Goal: Task Accomplishment & Management: Manage account settings

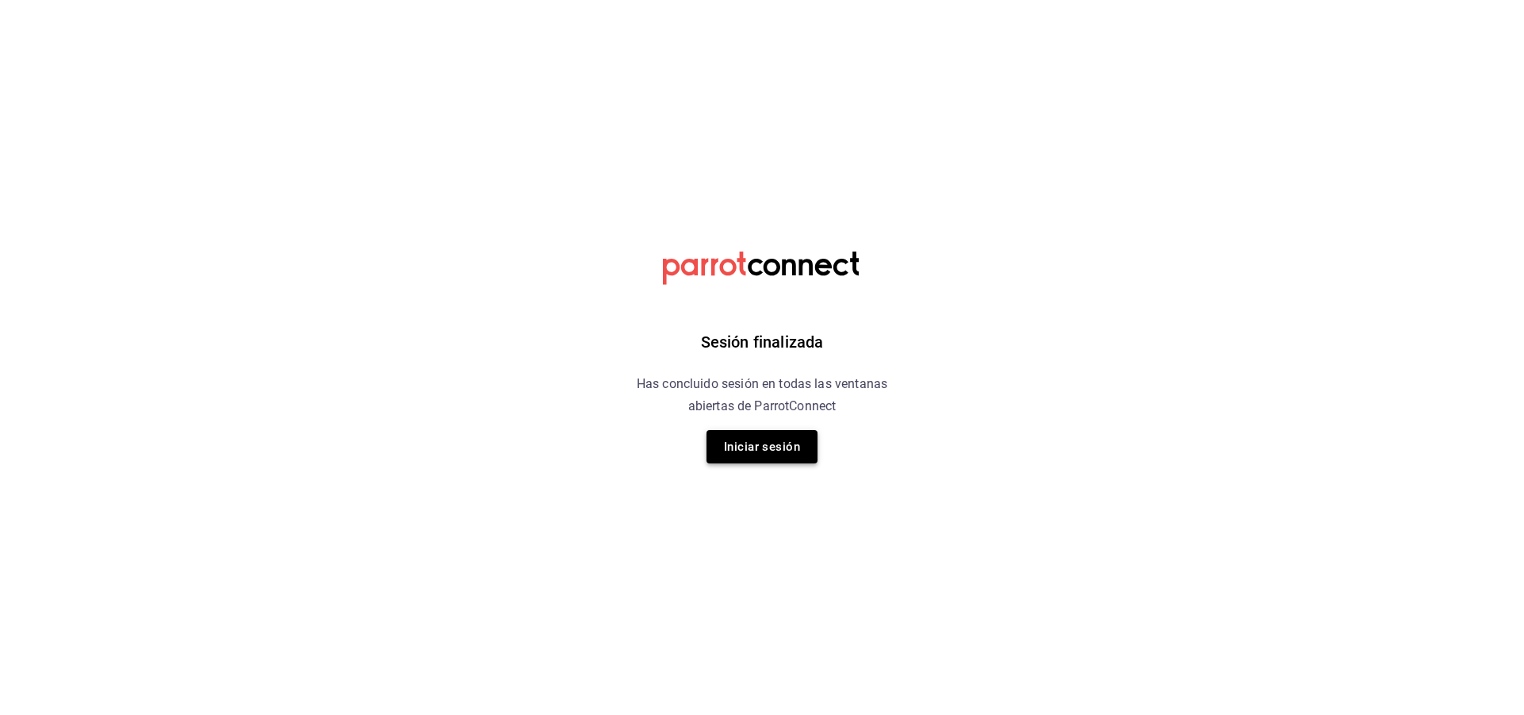
click at [739, 447] on button "Iniciar sesión" at bounding box center [762, 446] width 111 height 33
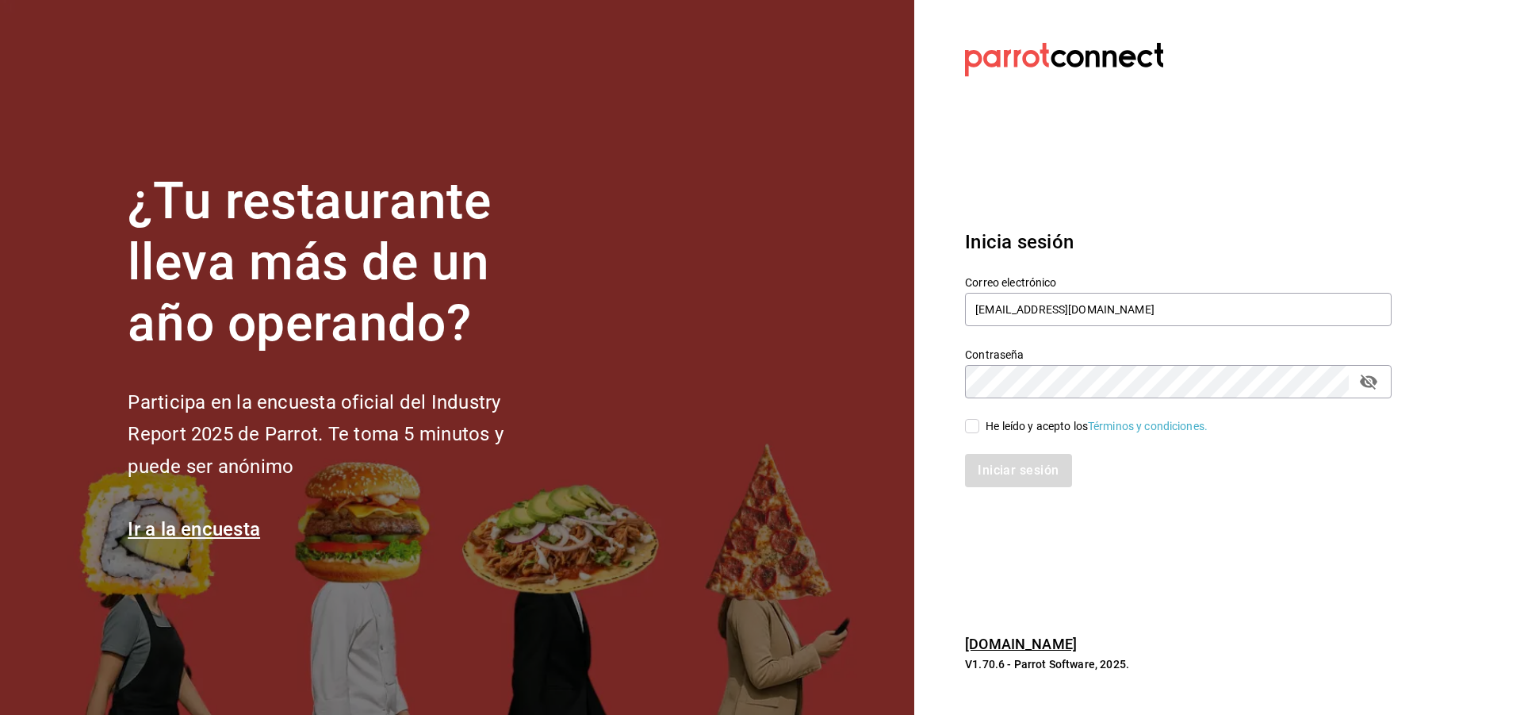
click at [988, 433] on div "He leído y acepto los Términos y condiciones." at bounding box center [1097, 426] width 222 height 17
click at [979, 433] on input "He leído y acepto los Términos y condiciones." at bounding box center [972, 426] width 14 height 14
click at [988, 433] on div "He leído y acepto los Términos y condiciones." at bounding box center [1097, 426] width 222 height 17
click at [979, 433] on input "He leído y acepto los Términos y condiciones." at bounding box center [972, 426] width 14 height 14
click at [976, 426] on input "He leído y acepto los Términos y condiciones." at bounding box center [972, 426] width 14 height 14
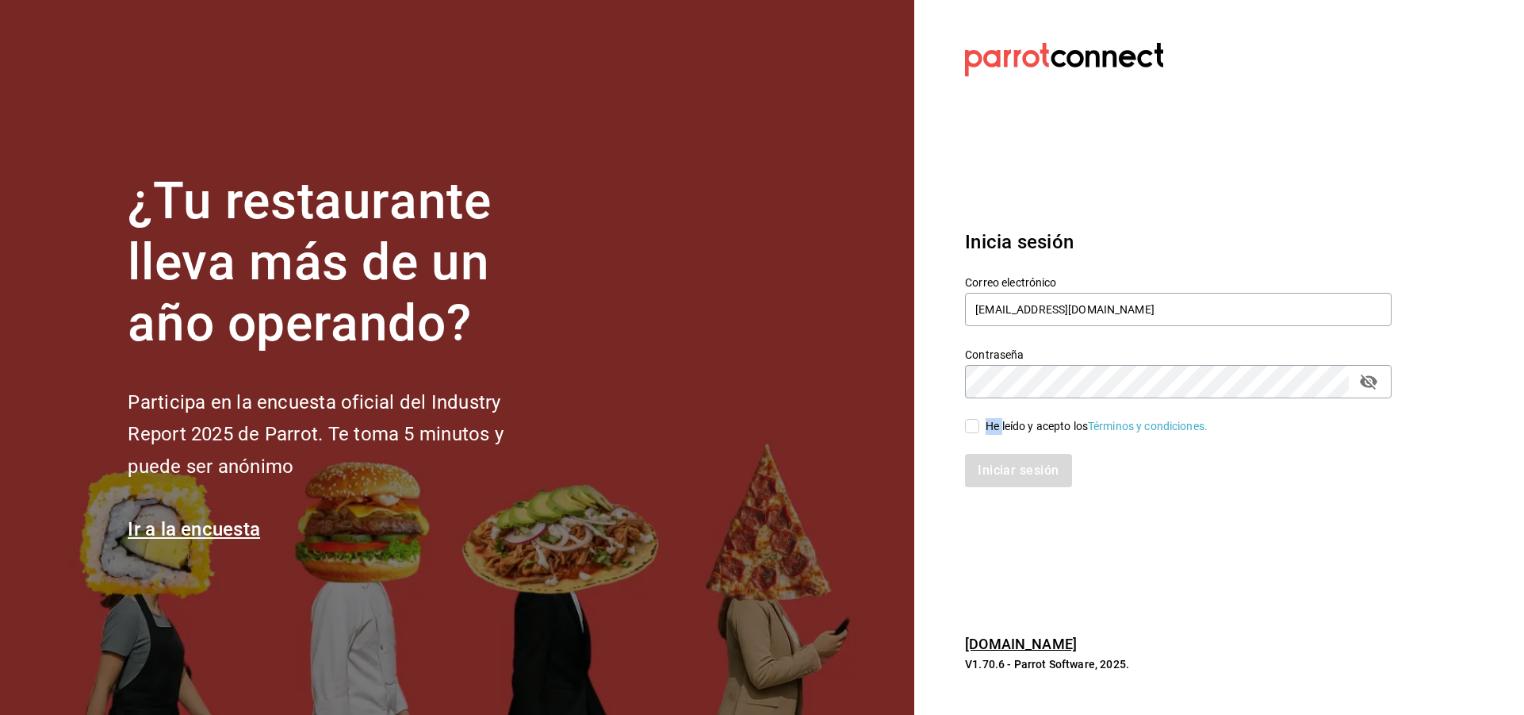
checkbox input "true"
click at [1006, 469] on button "Iniciar sesión" at bounding box center [1019, 470] width 108 height 33
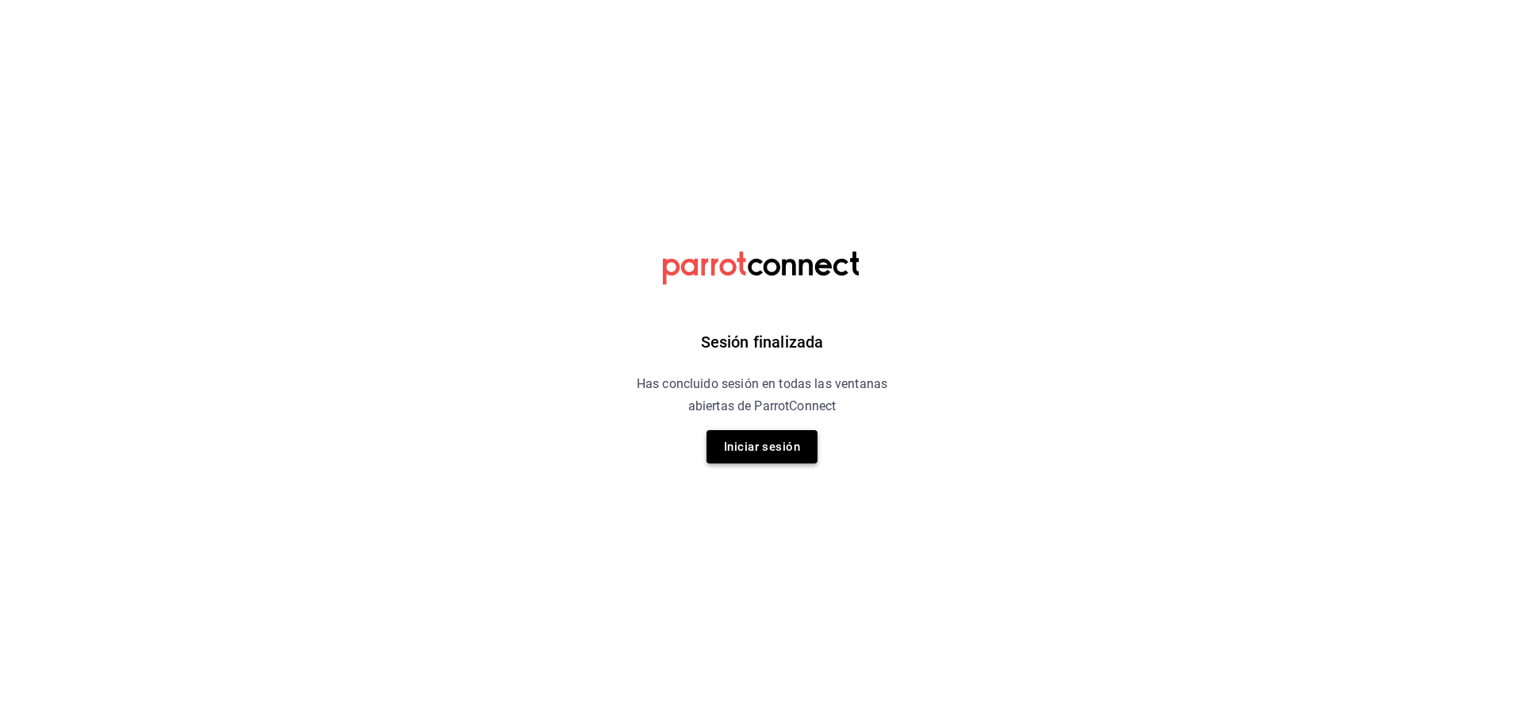
click at [748, 447] on button "Iniciar sesión" at bounding box center [762, 446] width 111 height 33
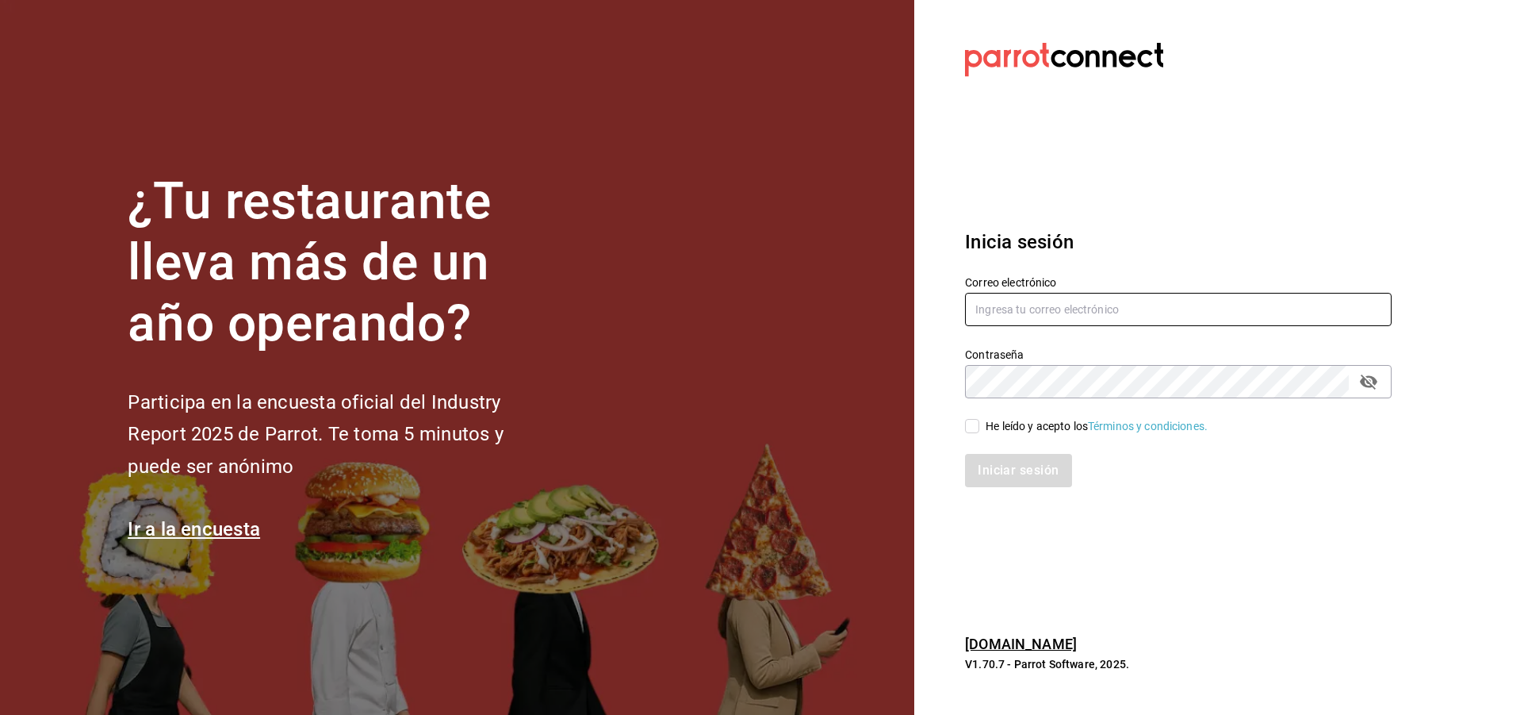
type input "[EMAIL_ADDRESS][DOMAIN_NAME]"
click at [976, 428] on input "He leído y acepto los Términos y condiciones." at bounding box center [972, 426] width 14 height 14
checkbox input "true"
click at [1039, 474] on button "Iniciar sesión" at bounding box center [1019, 470] width 108 height 33
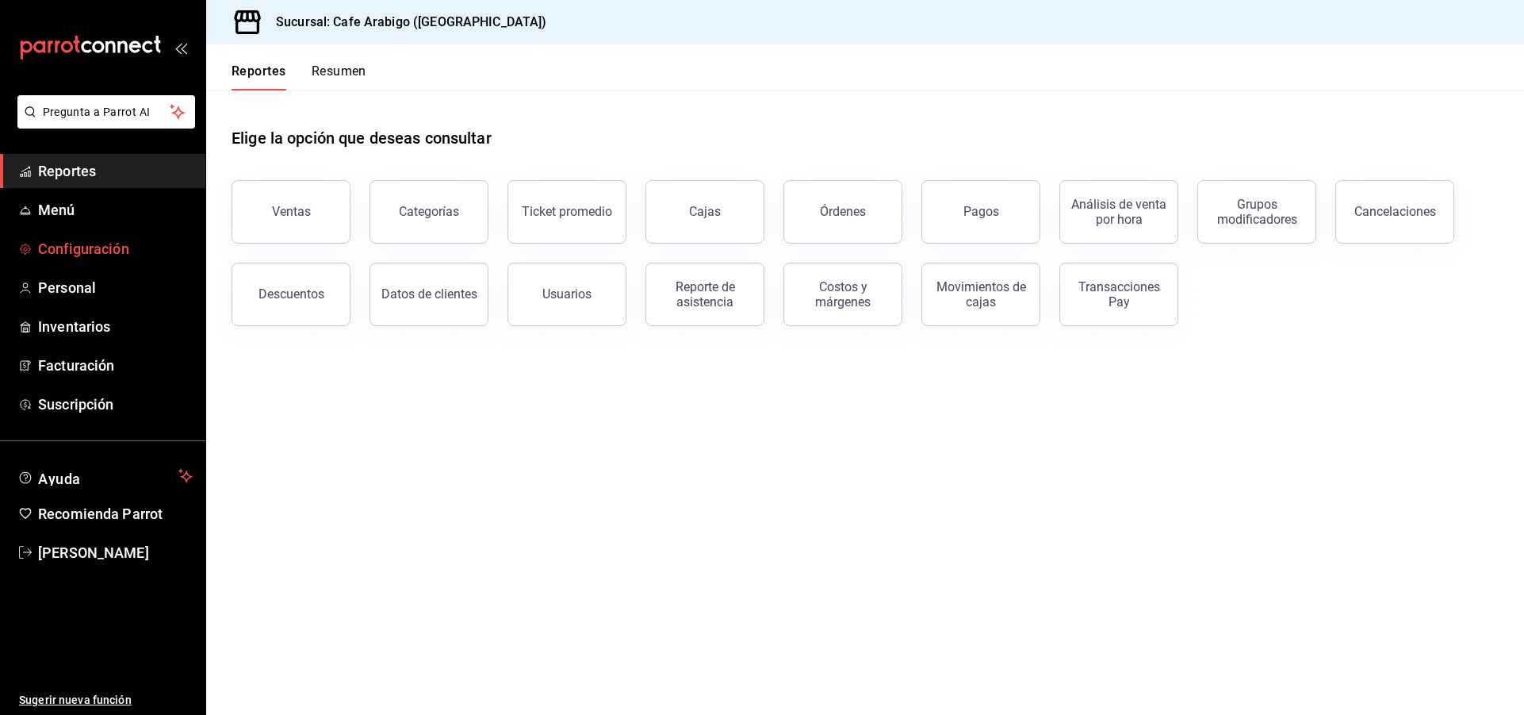
click at [98, 254] on span "Configuración" at bounding box center [115, 248] width 155 height 21
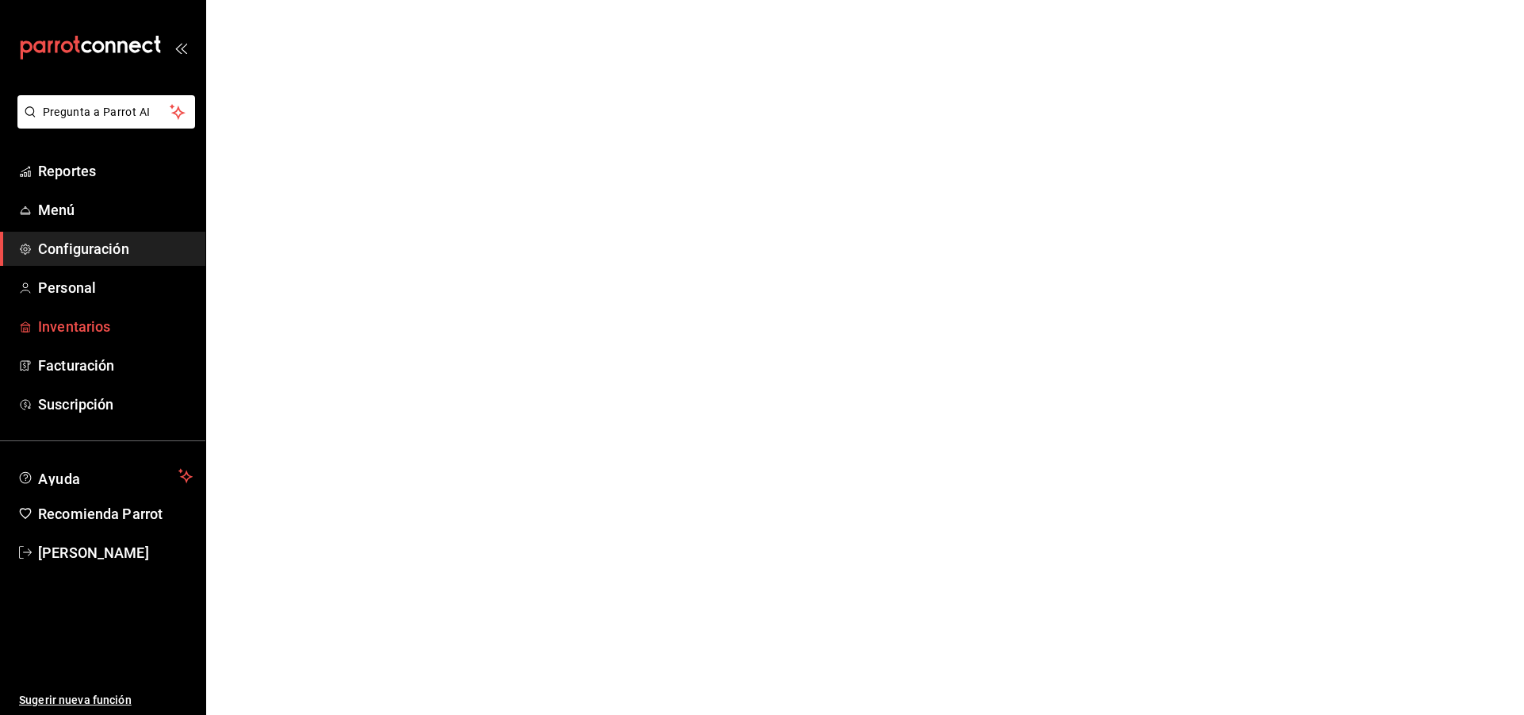
click at [99, 324] on span "Inventarios" at bounding box center [115, 326] width 155 height 21
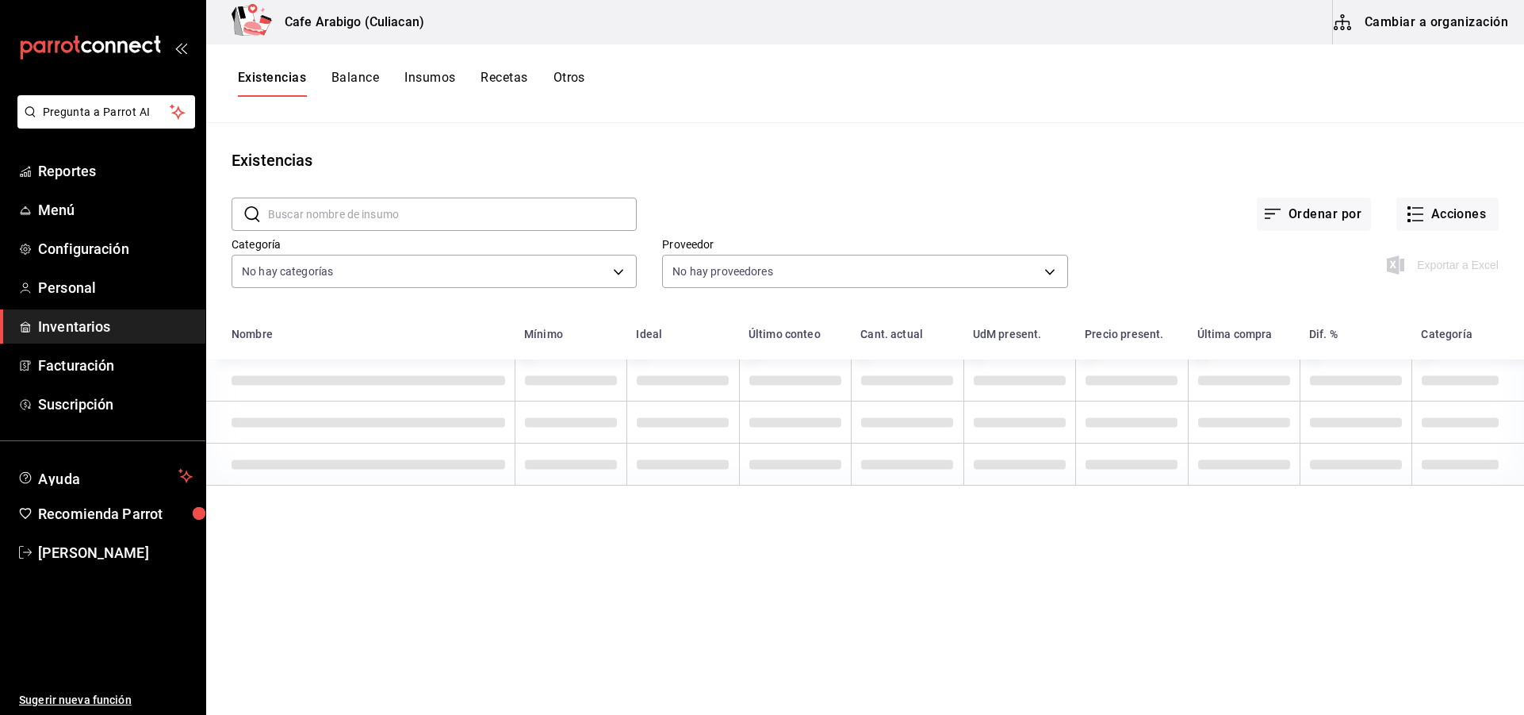
click at [1451, 13] on button "Cambiar a organización" at bounding box center [1422, 22] width 178 height 44
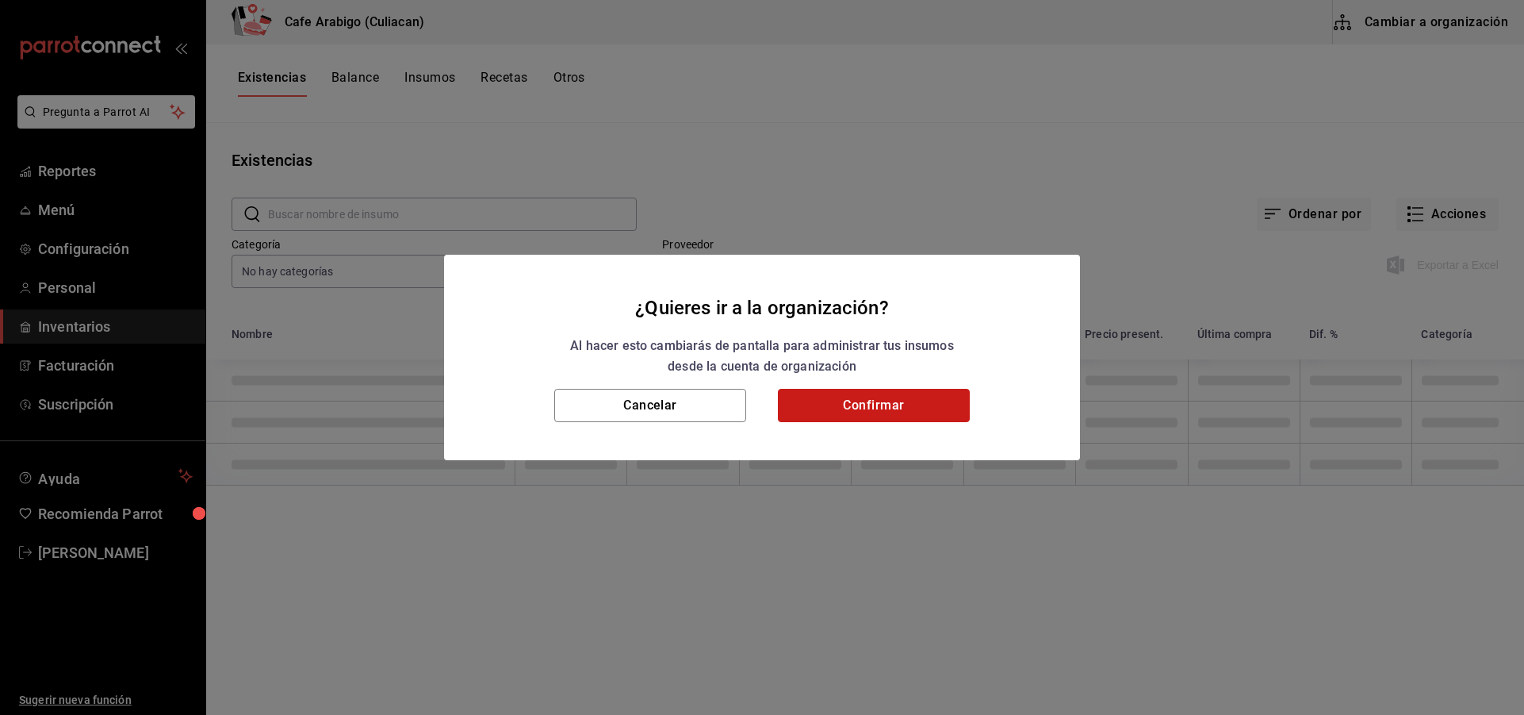
click at [895, 401] on button "Confirmar" at bounding box center [874, 405] width 192 height 33
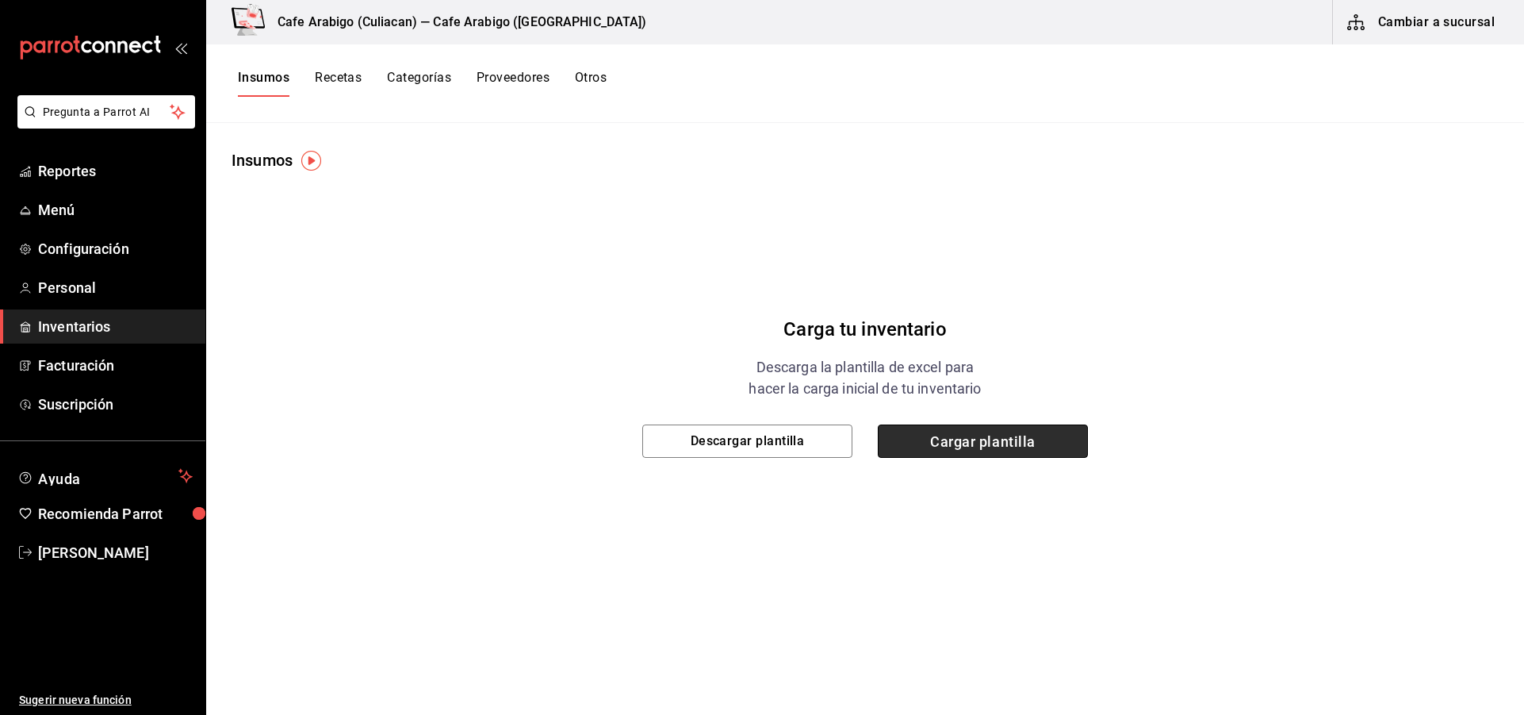
click at [931, 453] on span "Cargar plantilla" at bounding box center [983, 440] width 210 height 33
click at [0, 0] on input "Cargar plantilla" at bounding box center [0, 0] width 0 height 0
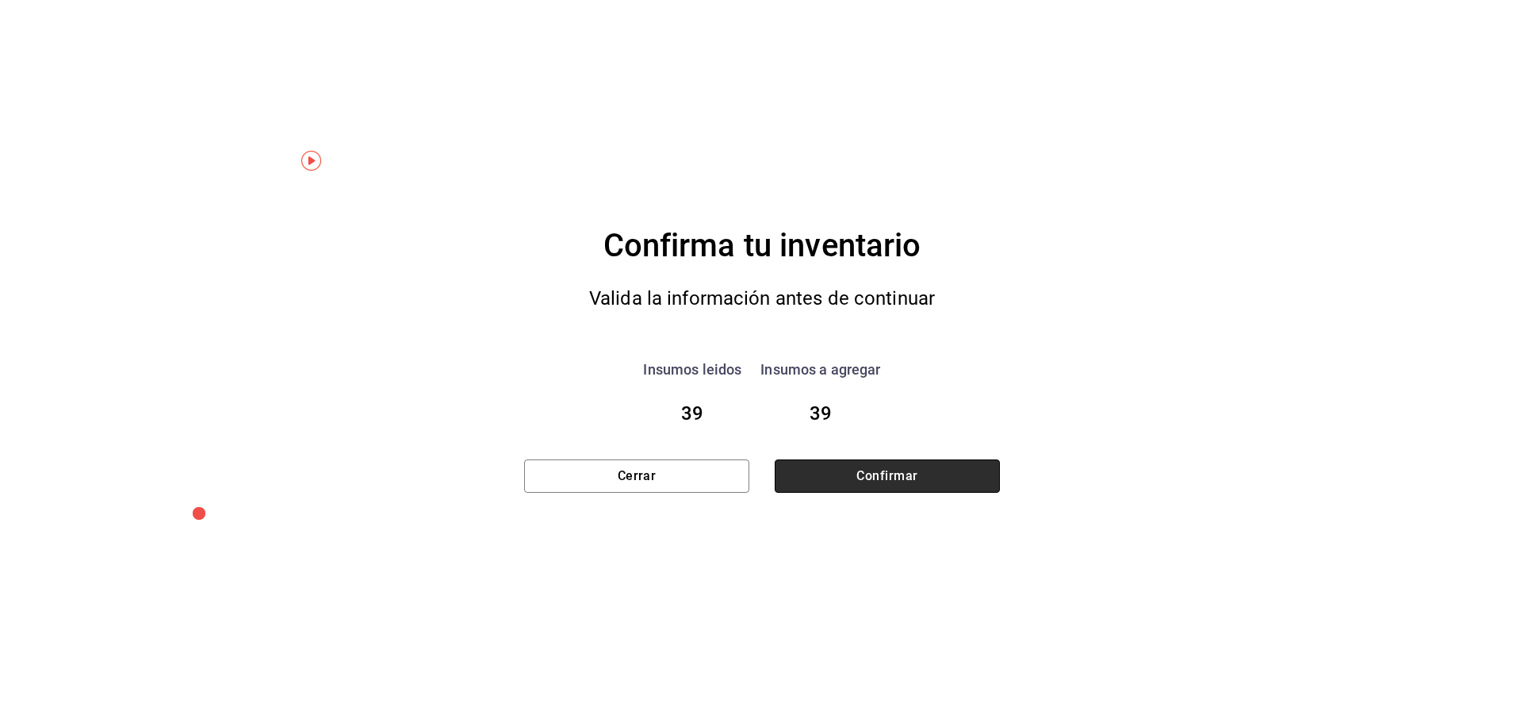
click at [920, 473] on button "Confirmar" at bounding box center [887, 475] width 225 height 33
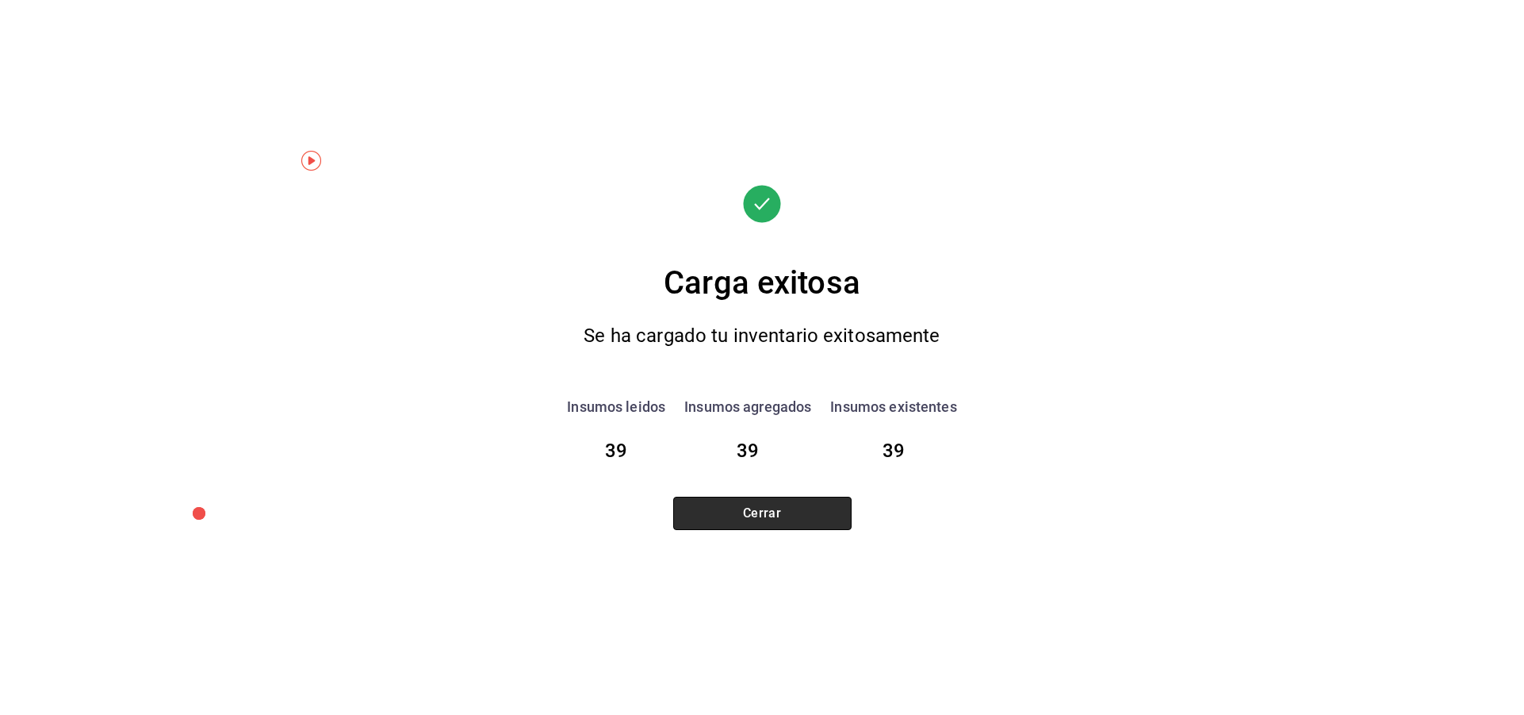
click at [787, 520] on button "Cerrar" at bounding box center [762, 512] width 178 height 33
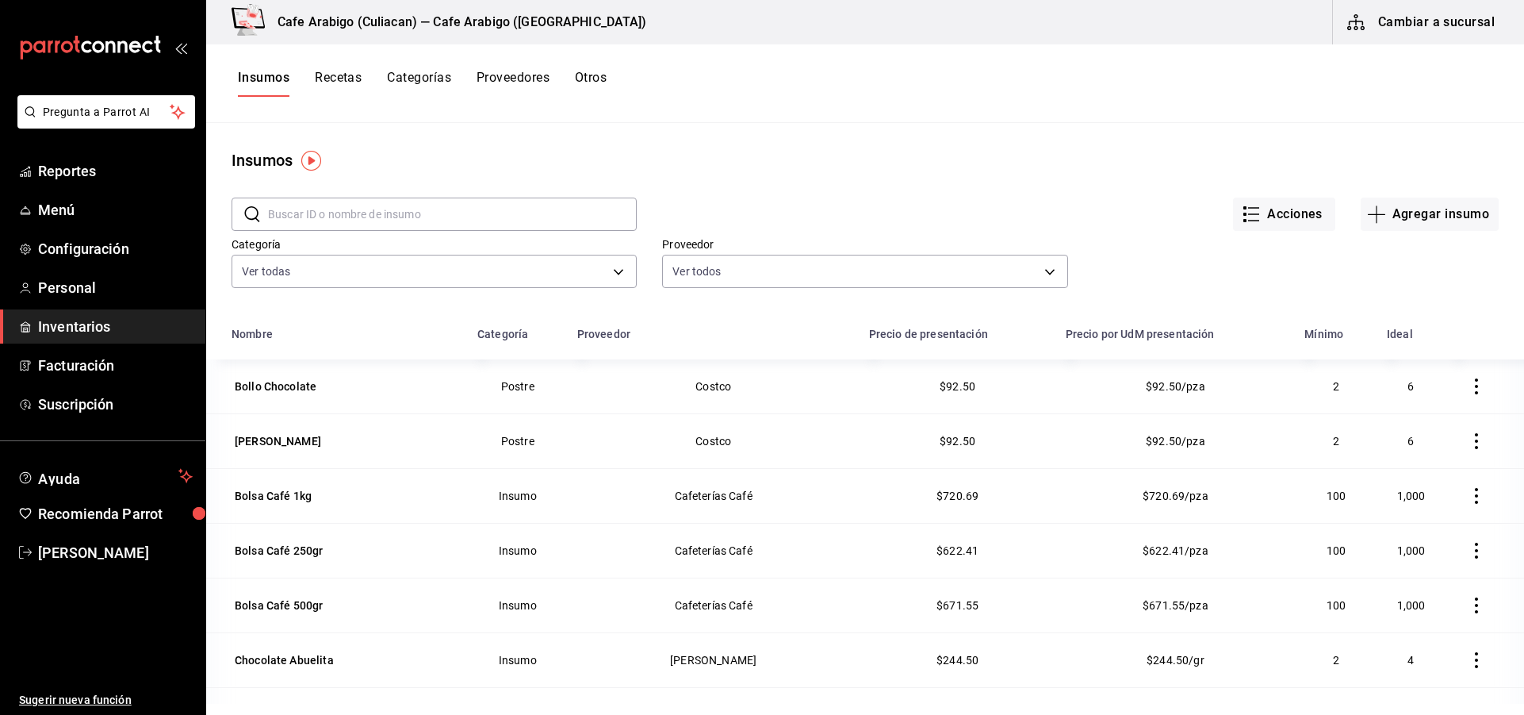
type input "d771b82d-8084-4419-adcc-2cc13a042ce3,5e77a5f7-d0a2-4c28-96d9-c8566bc28bcd"
type input "994ae553-088e-4bee-bef7-786db353400e,b0daecaa-d69c-4341-be85-0d7130df80a8,e4de5…"
click at [1155, 660] on span "$244.50/gr" at bounding box center [1176, 659] width 58 height 13
click at [1146, 389] on span "$92.50/pza" at bounding box center [1175, 386] width 59 height 13
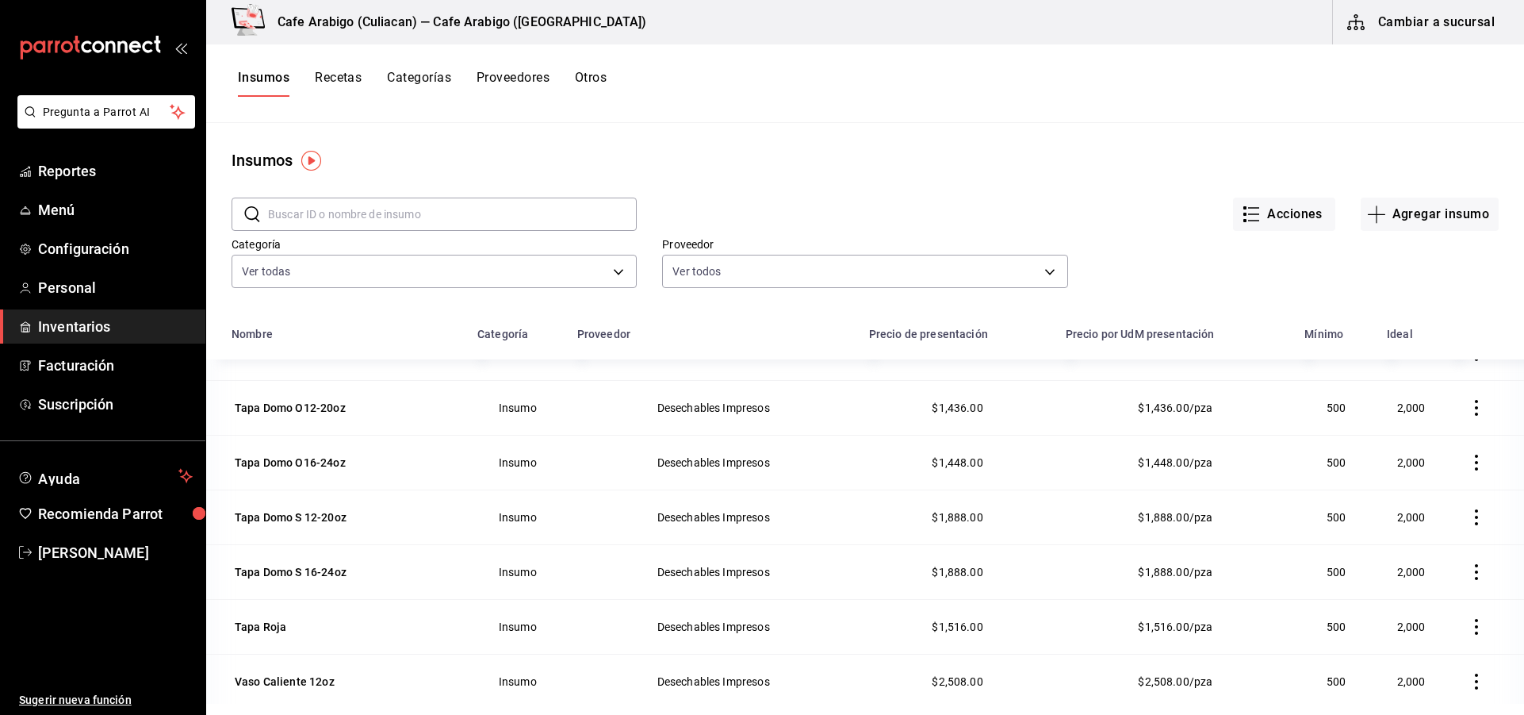
scroll to position [1581, 0]
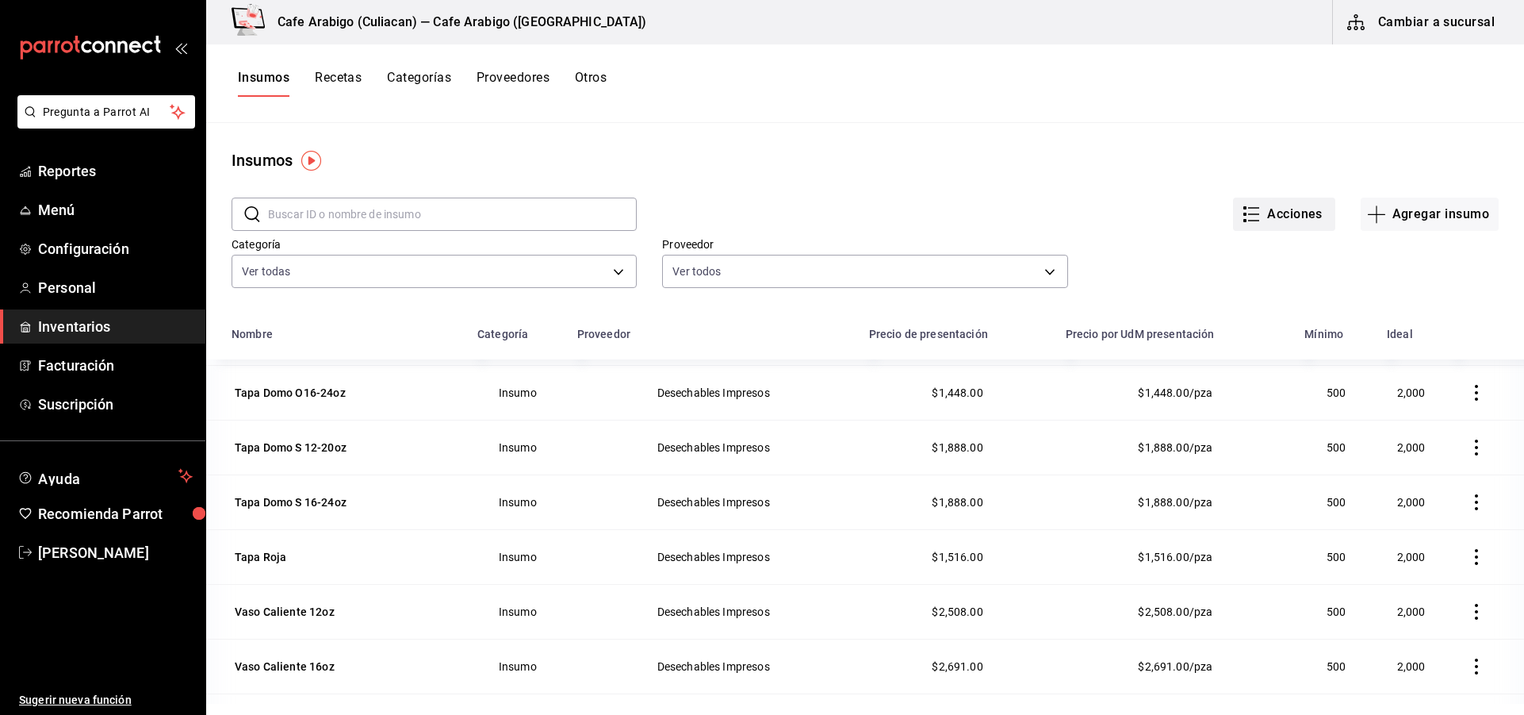
click at [1286, 210] on button "Acciones" at bounding box center [1284, 213] width 102 height 33
click at [1095, 197] on div at bounding box center [762, 357] width 1524 height 715
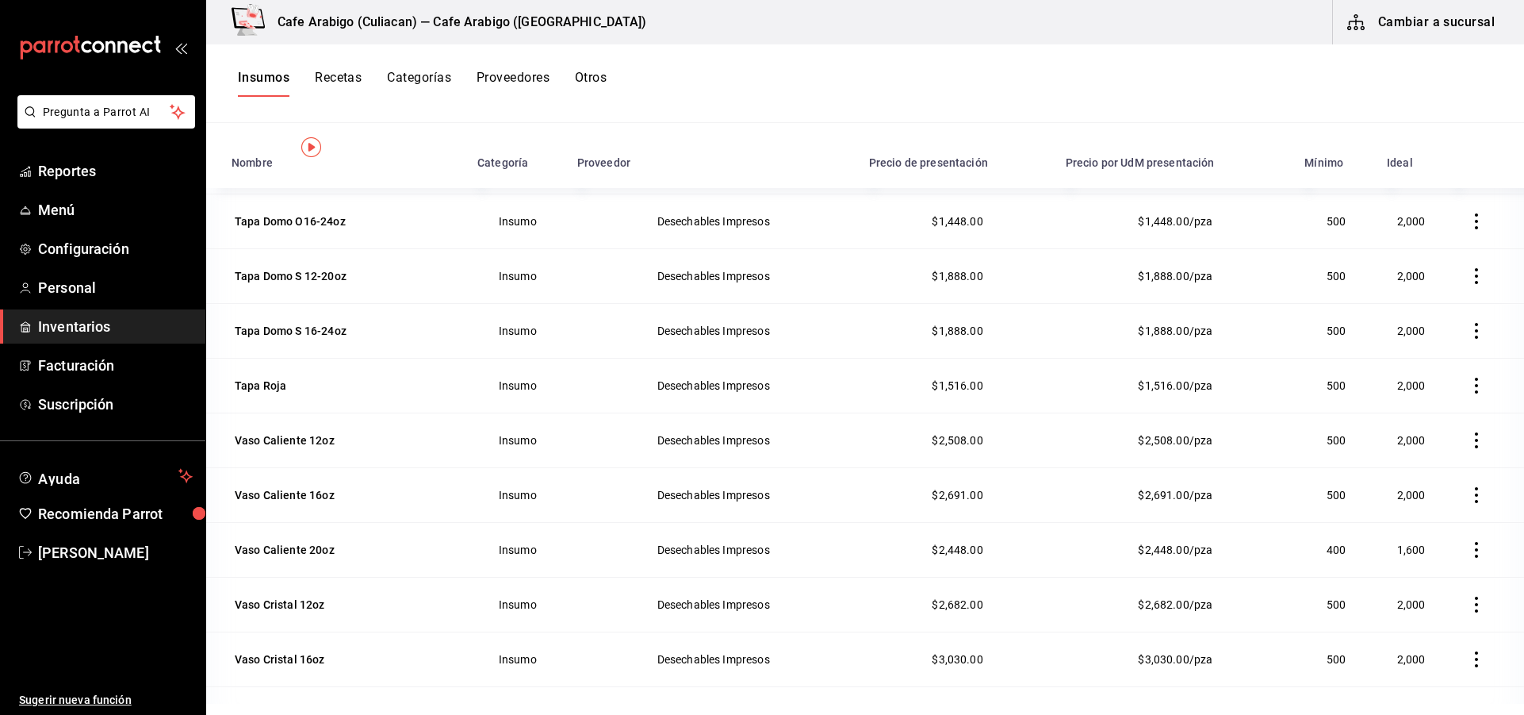
scroll to position [195, 0]
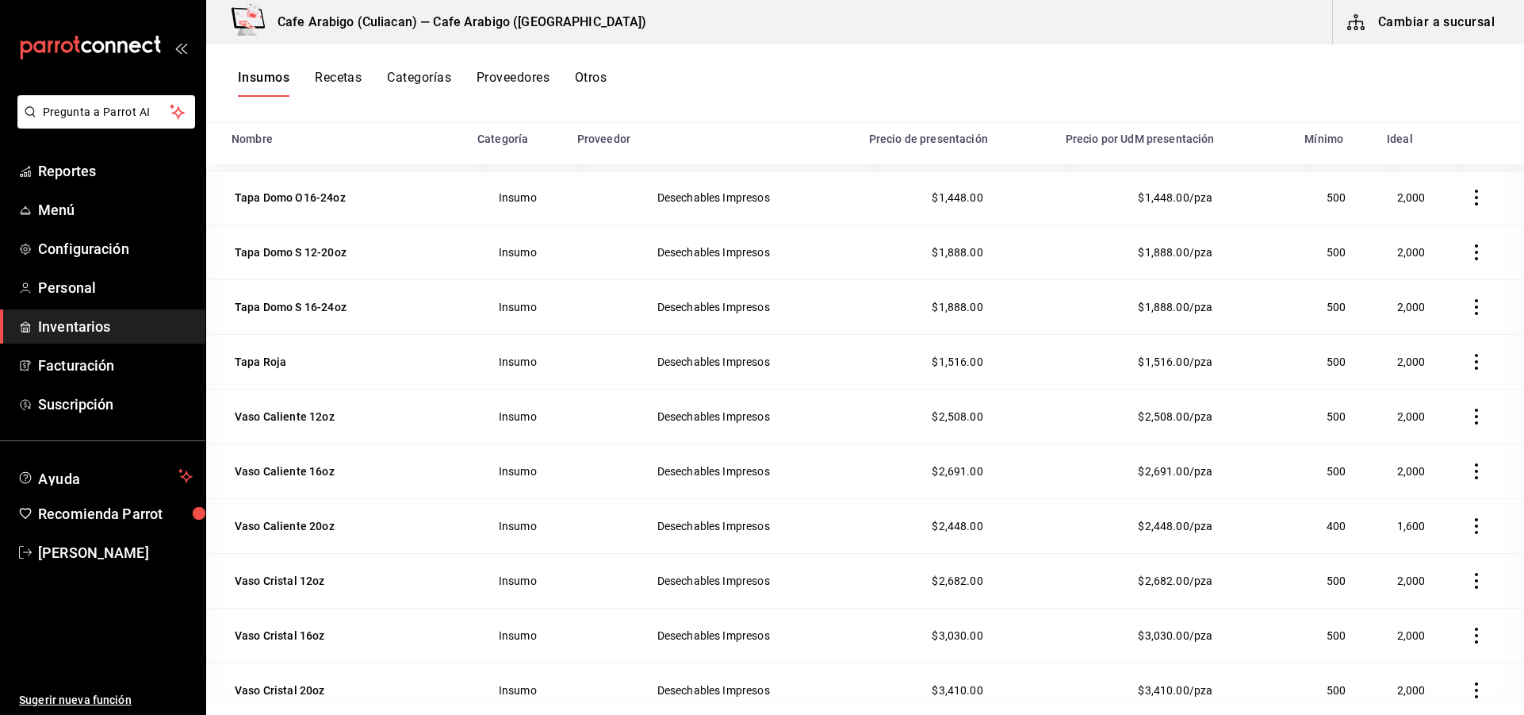
click at [1500, 648] on td at bounding box center [1484, 635] width 79 height 55
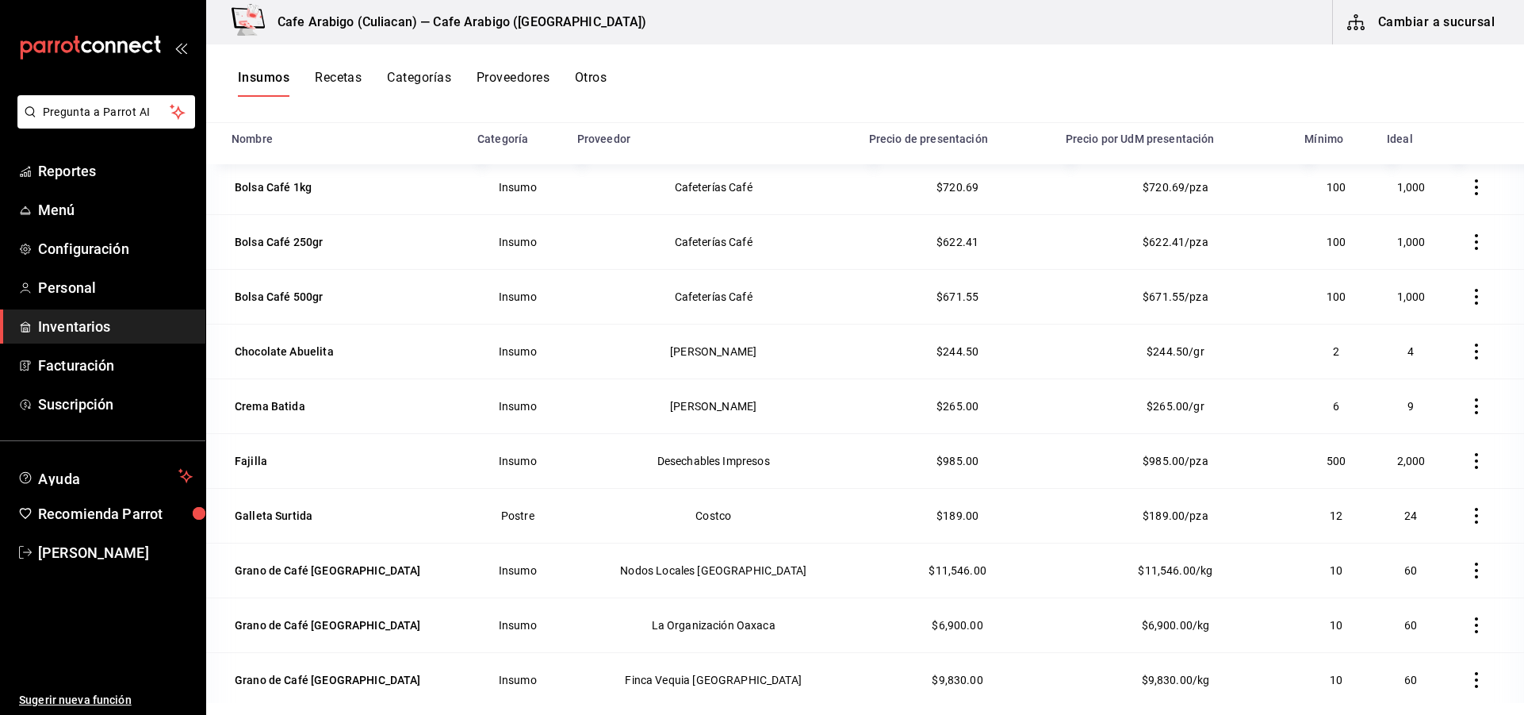
scroll to position [0, 0]
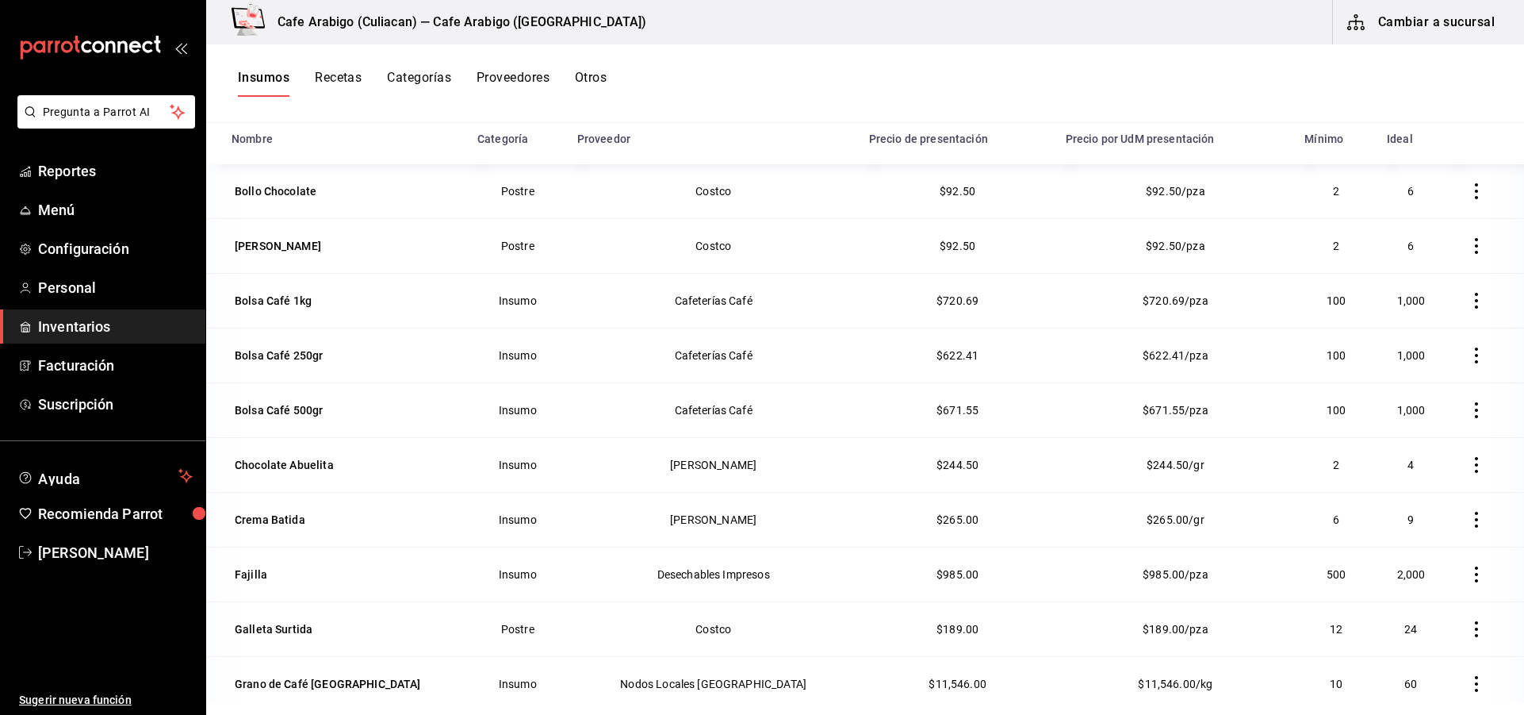
click at [1459, 205] on button "button" at bounding box center [1476, 191] width 35 height 35
click at [1424, 138] on div at bounding box center [762, 357] width 1524 height 715
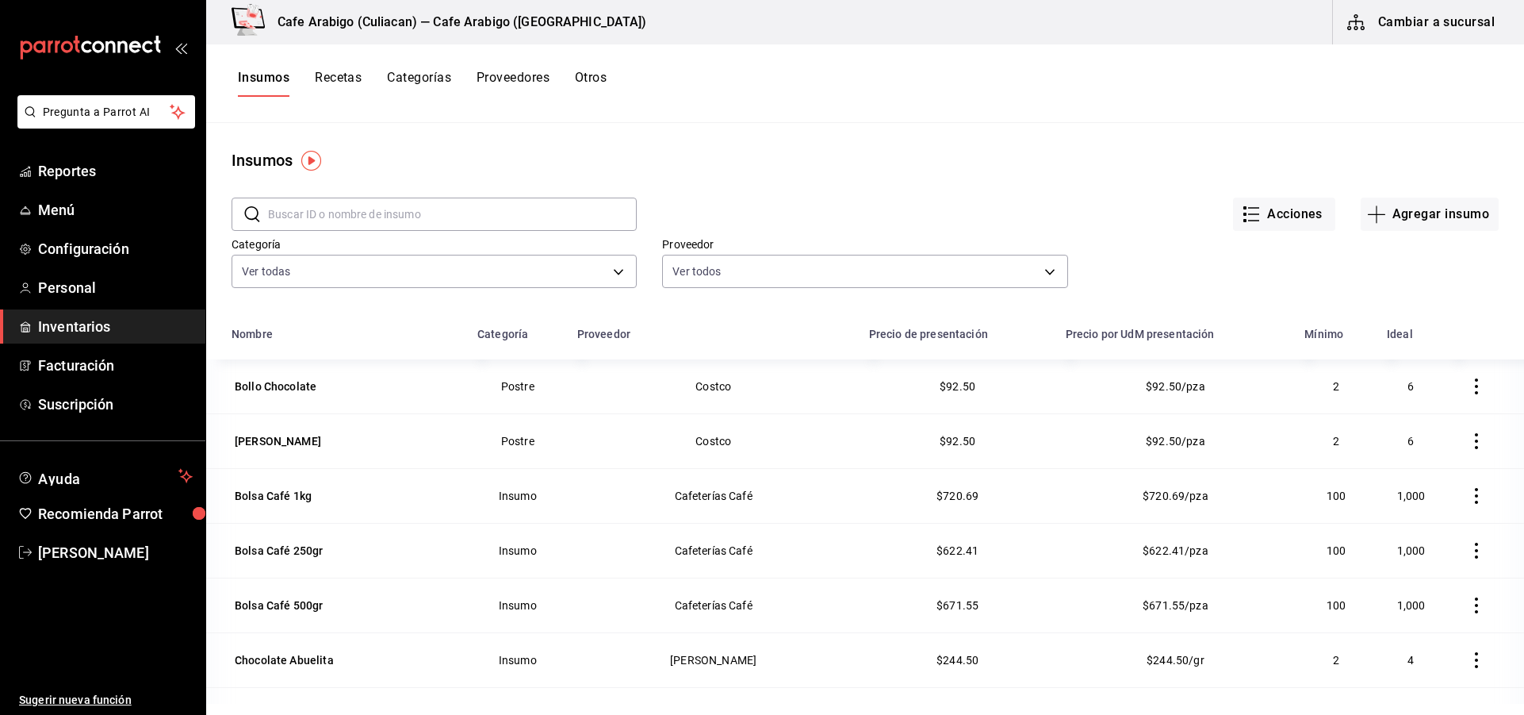
click at [412, 82] on button "Categorías" at bounding box center [419, 83] width 64 height 27
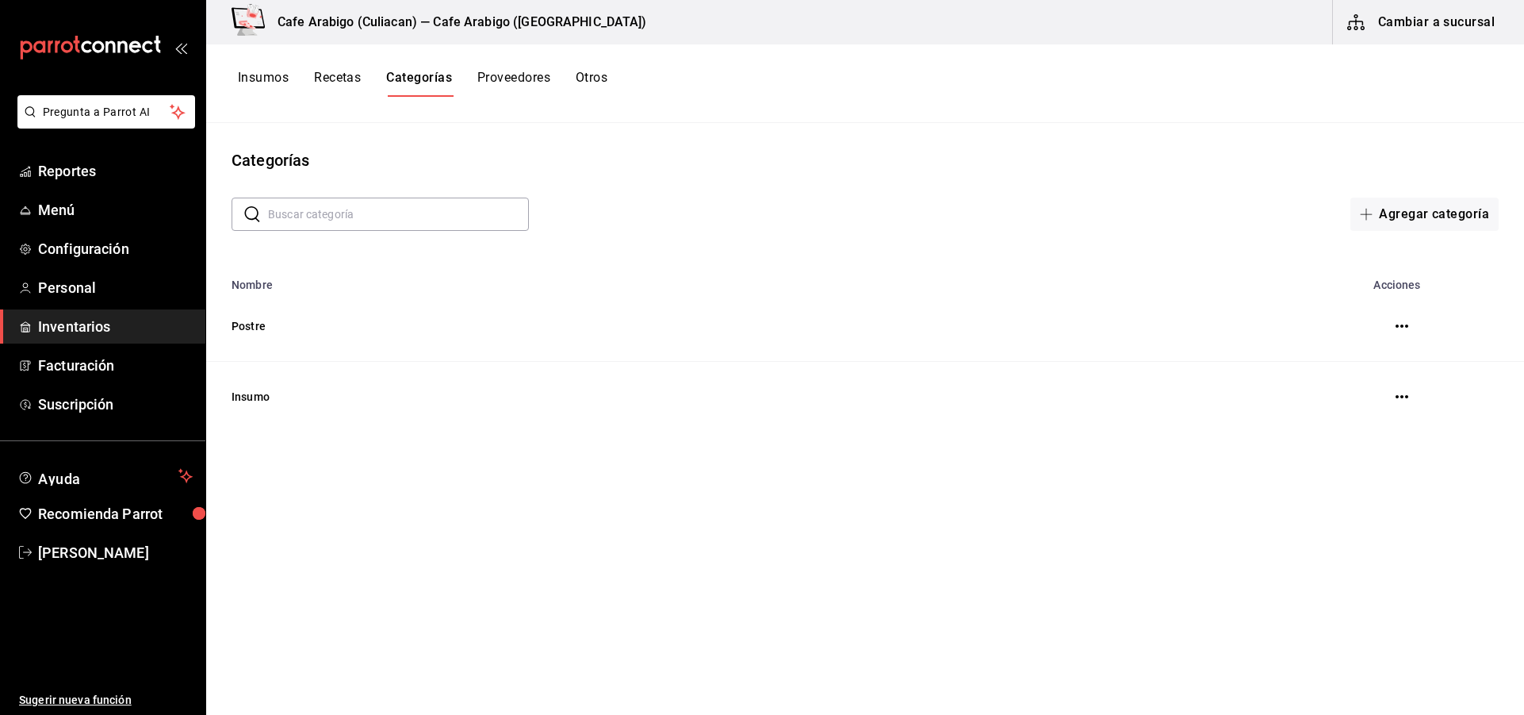
click at [608, 80] on button "Otros" at bounding box center [592, 83] width 32 height 27
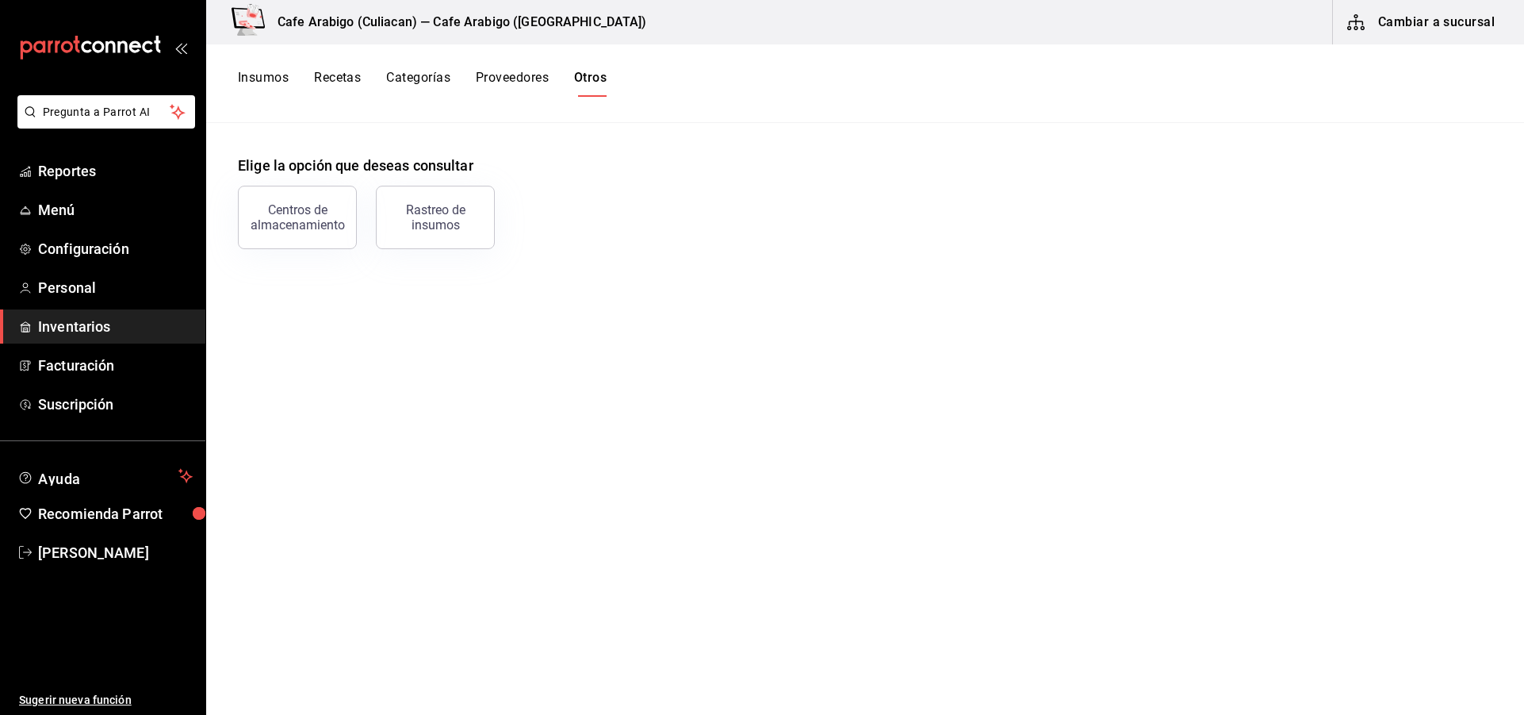
click at [352, 79] on button "Recetas" at bounding box center [337, 83] width 47 height 27
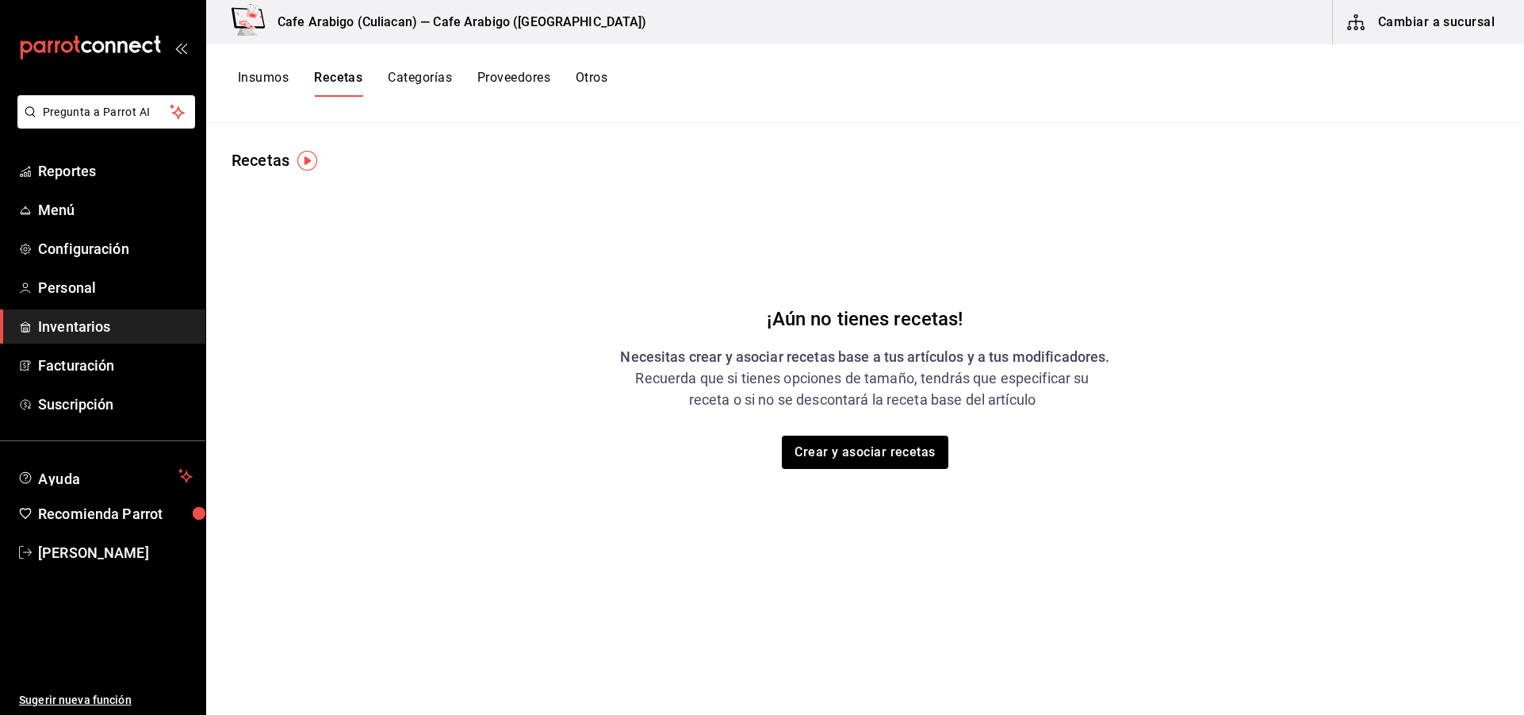
click at [437, 72] on button "Categorías" at bounding box center [420, 83] width 64 height 27
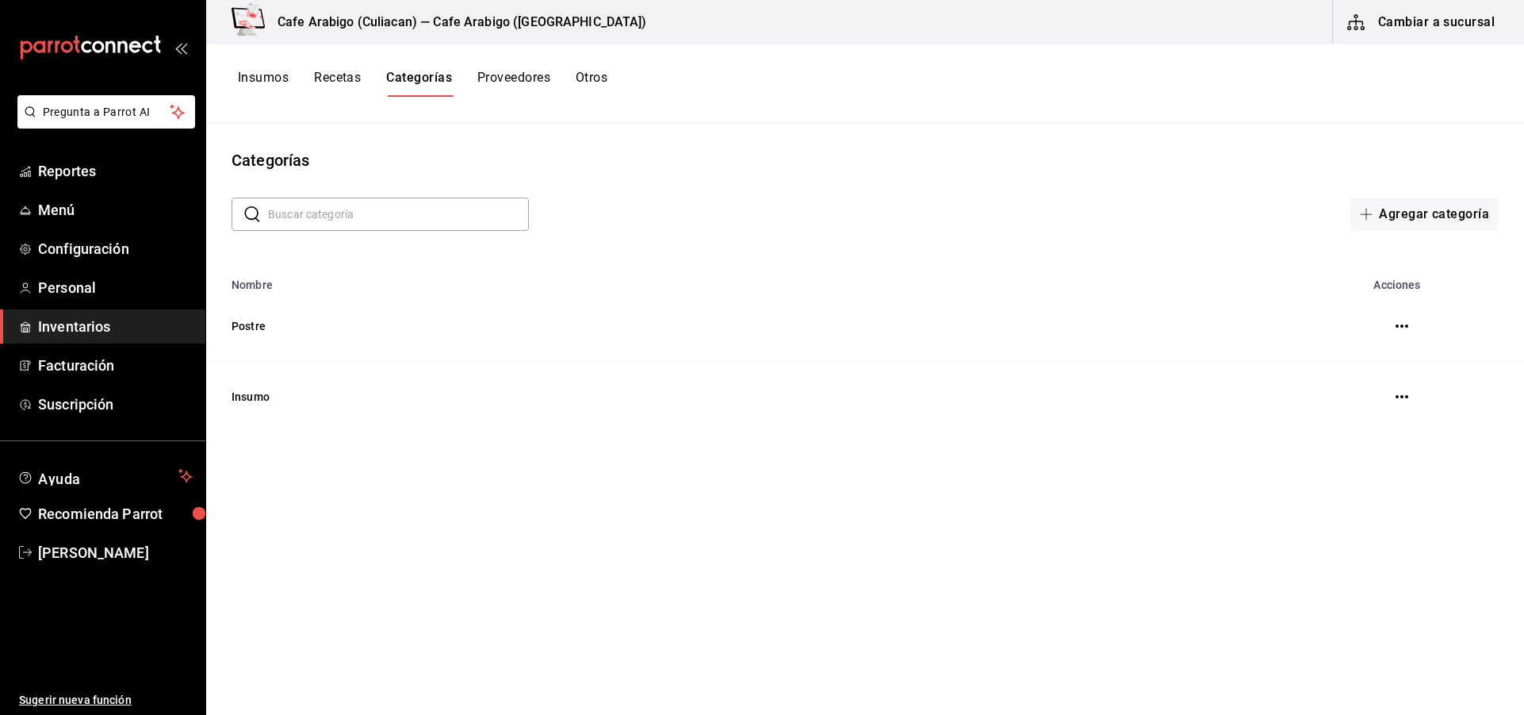
click at [273, 76] on button "Insumos" at bounding box center [263, 83] width 51 height 27
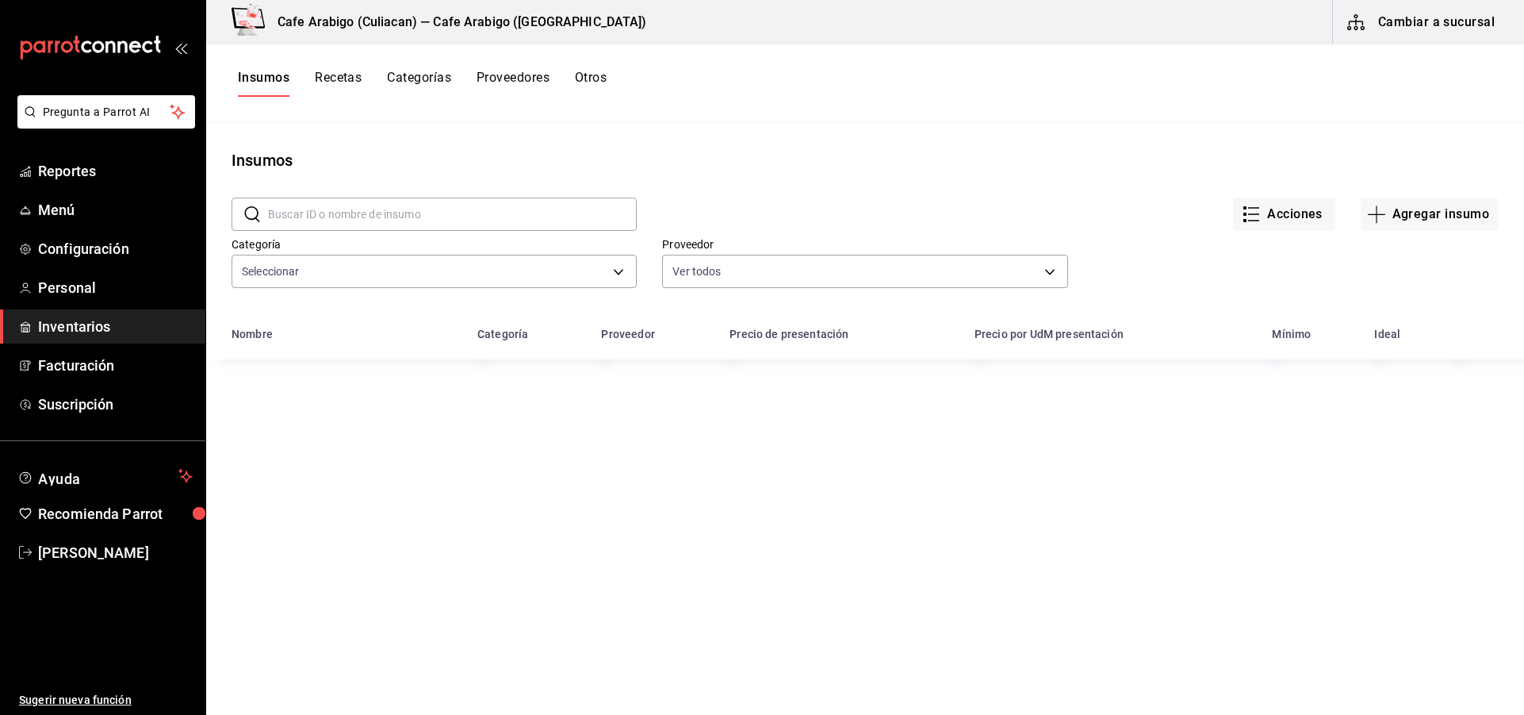
type input "d771b82d-8084-4419-adcc-2cc13a042ce3,5e77a5f7-d0a2-4c28-96d9-c8566bc28bcd"
